Goal: Transaction & Acquisition: Purchase product/service

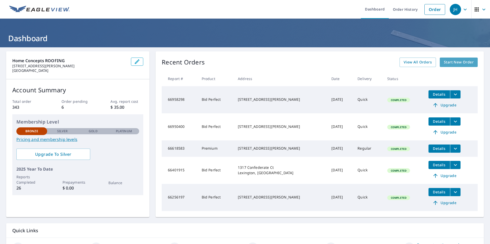
click at [445, 63] on span "Start New Order" at bounding box center [459, 62] width 30 height 6
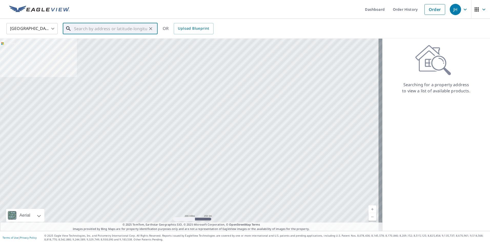
click at [143, 30] on input "text" at bounding box center [110, 29] width 73 height 14
click at [158, 53] on div at bounding box center [191, 135] width 382 height 193
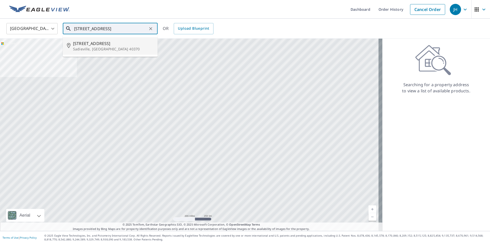
click at [140, 47] on p "Sadieville, [GEOGRAPHIC_DATA] 40370" at bounding box center [113, 49] width 80 height 5
type input "[STREET_ADDRESS]"
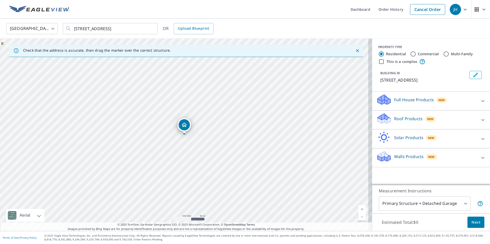
click at [359, 209] on link "Current Level 17, Zoom In" at bounding box center [362, 210] width 8 height 8
click at [359, 209] on link "Current Level 18, Zoom In" at bounding box center [362, 210] width 8 height 8
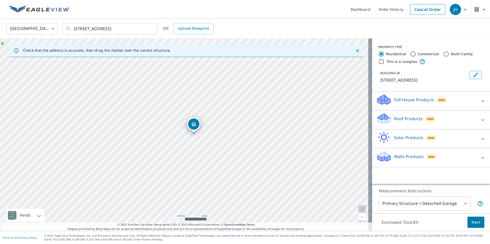
drag, startPoint x: 186, startPoint y: 127, endPoint x: 195, endPoint y: 126, distance: 9.5
drag, startPoint x: 186, startPoint y: 126, endPoint x: 183, endPoint y: 127, distance: 3.2
click at [397, 122] on div "Roof Products New" at bounding box center [426, 120] width 100 height 15
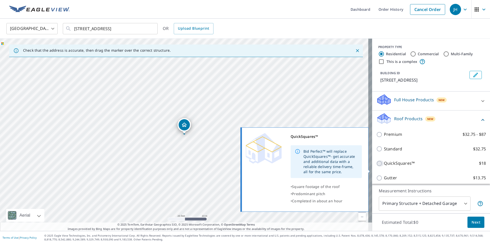
click at [376, 167] on input "QuickSquares™ $18" at bounding box center [380, 164] width 8 height 6
checkbox input "true"
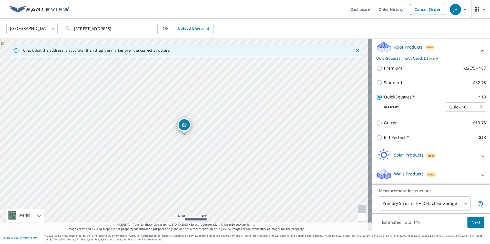
scroll to position [77, 0]
click at [473, 223] on span "Next" at bounding box center [476, 223] width 9 height 6
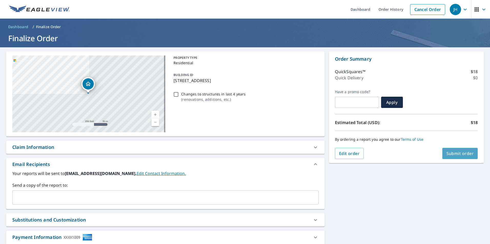
click at [452, 154] on span "Submit order" at bounding box center [459, 154] width 27 height 6
checkbox input "true"
